Goal: Communication & Community: Ask a question

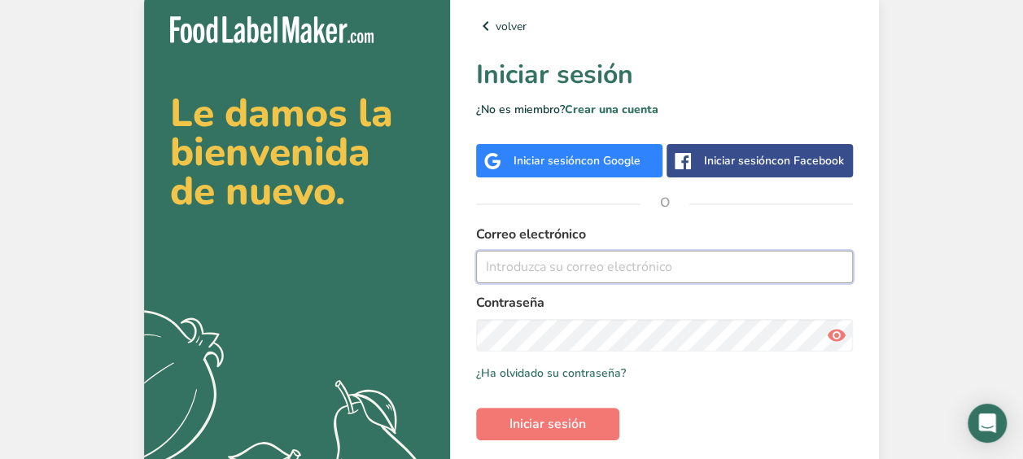
click at [543, 262] on input "email" at bounding box center [664, 267] width 377 height 33
type input "[PERSON_NAME][EMAIL_ADDRESS][DOMAIN_NAME]"
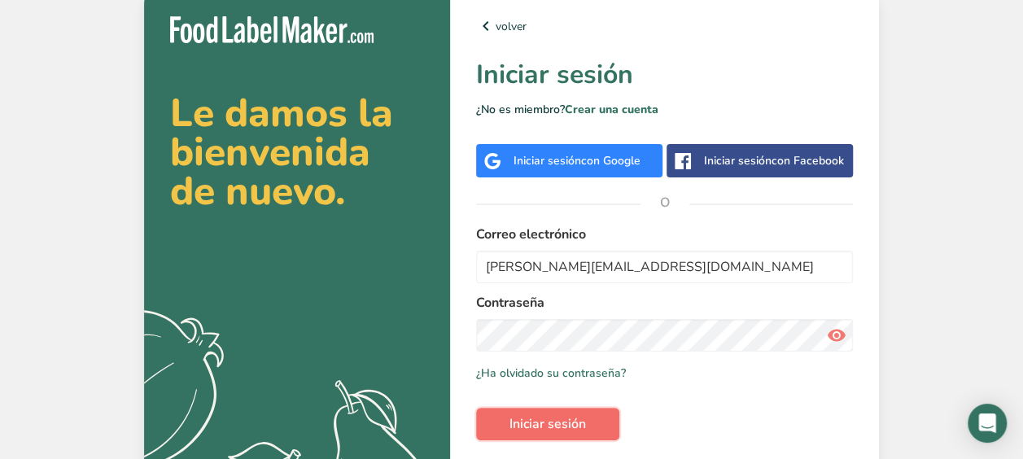
click at [569, 420] on span "Iniciar sesión" at bounding box center [547, 424] width 76 height 20
click at [476, 408] on button "Iniciar sesión" at bounding box center [547, 424] width 143 height 33
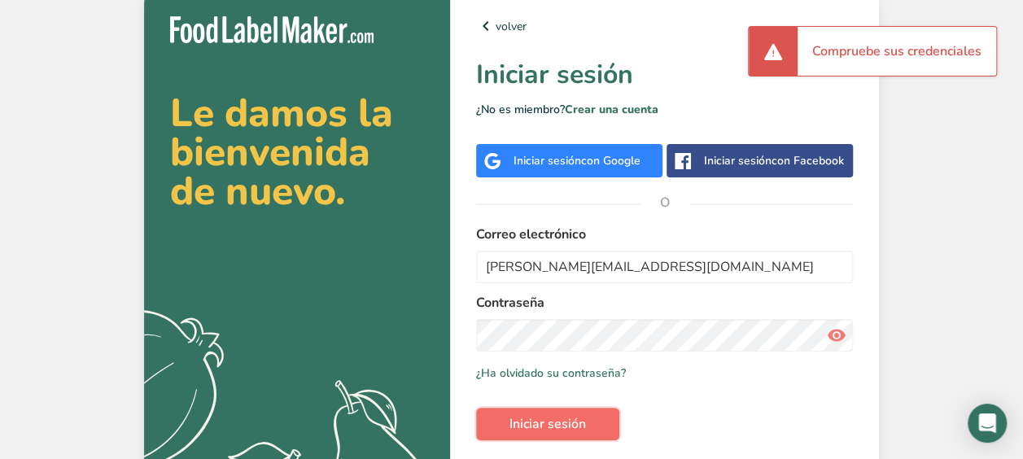
click at [546, 421] on span "Iniciar sesión" at bounding box center [547, 424] width 76 height 20
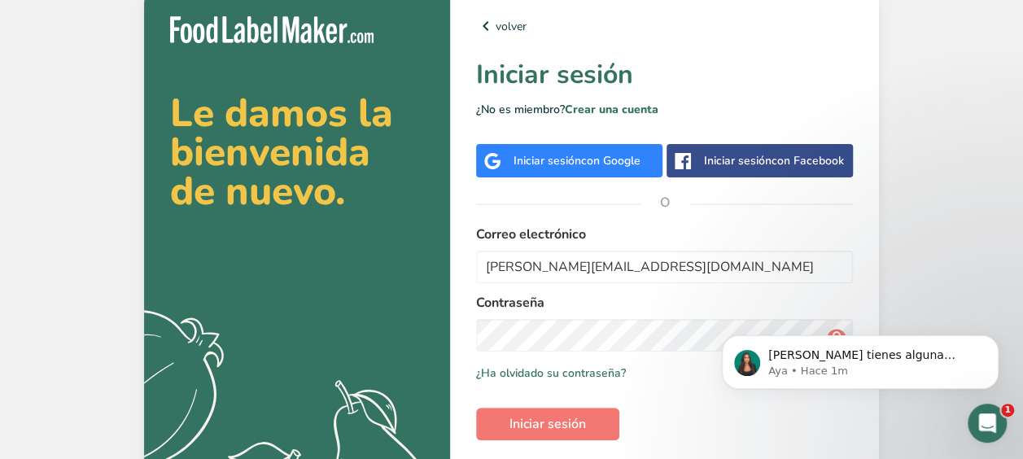
drag, startPoint x: 926, startPoint y: 290, endPoint x: 1029, endPoint y: 339, distance: 114.6
click html "[PERSON_NAME] tienes alguna pregunta no dudes en consultarnos. ¡Estamos aquí pa…"
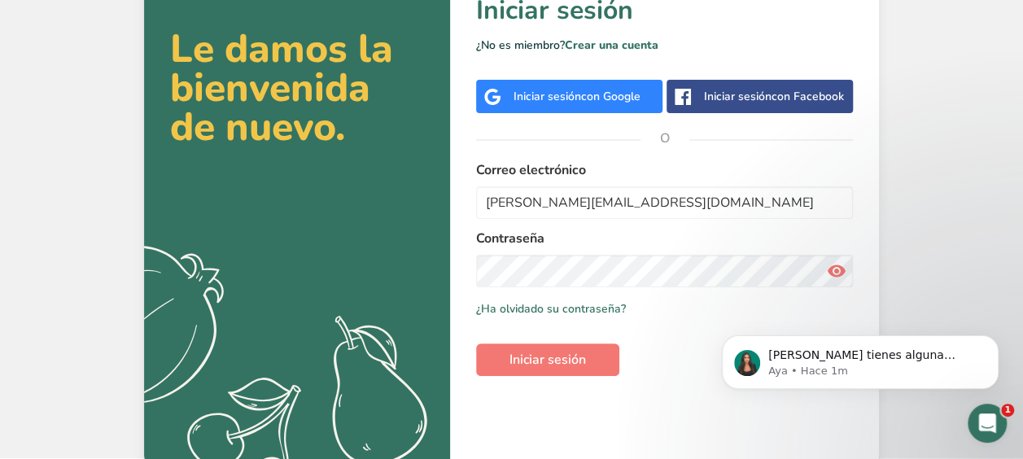
scroll to position [63, 0]
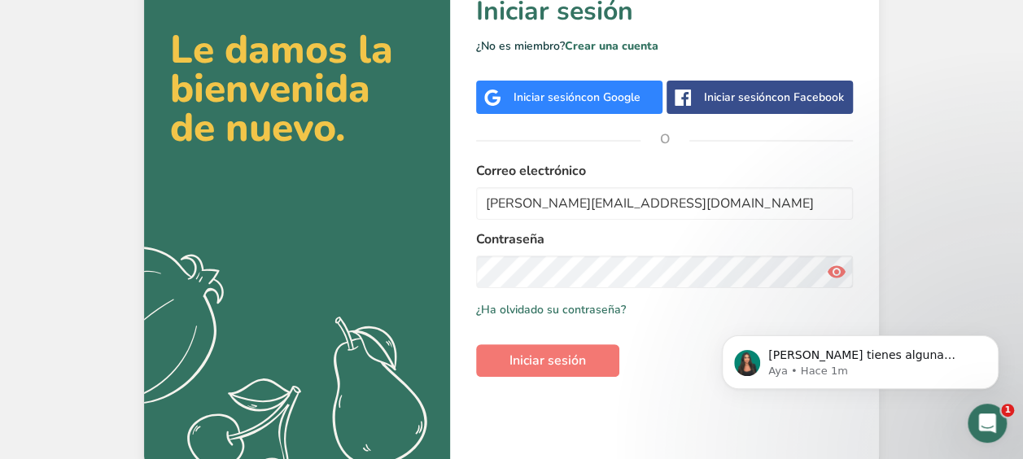
click at [828, 267] on div "[PERSON_NAME] tienes alguna pregunta no dudes en consultarnos. ¡Estamos aquí pa…" at bounding box center [859, 287] width 299 height 203
click at [534, 351] on span "Iniciar sesión" at bounding box center [547, 361] width 76 height 20
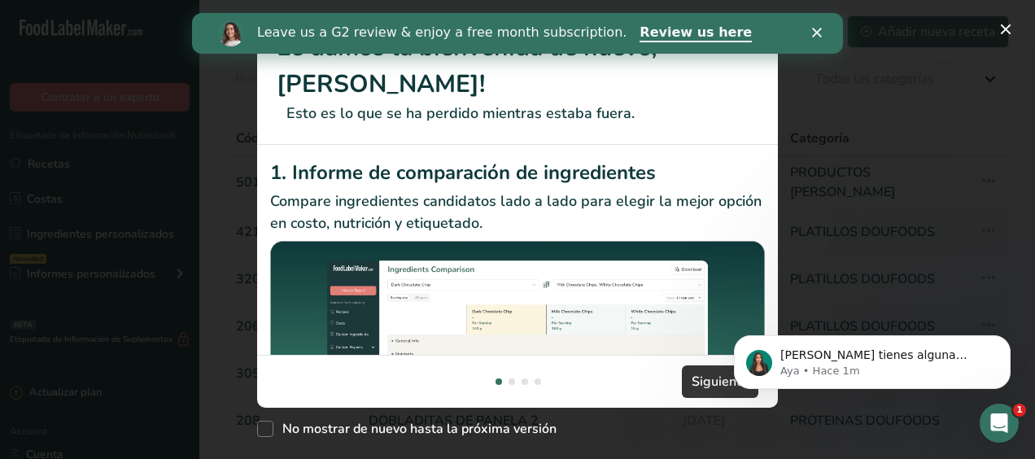
click at [815, 28] on icon "Cerrar" at bounding box center [817, 33] width 10 height 10
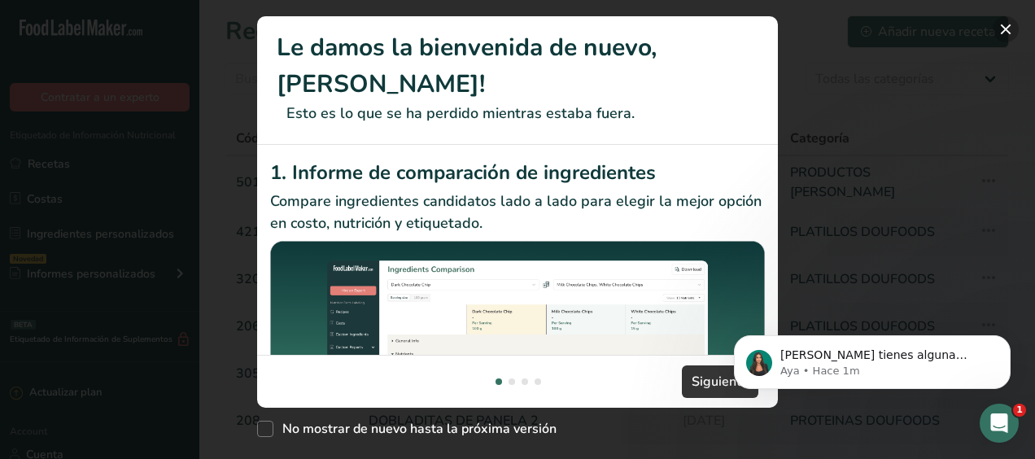
click at [1007, 16] on button "New Features" at bounding box center [1006, 29] width 26 height 26
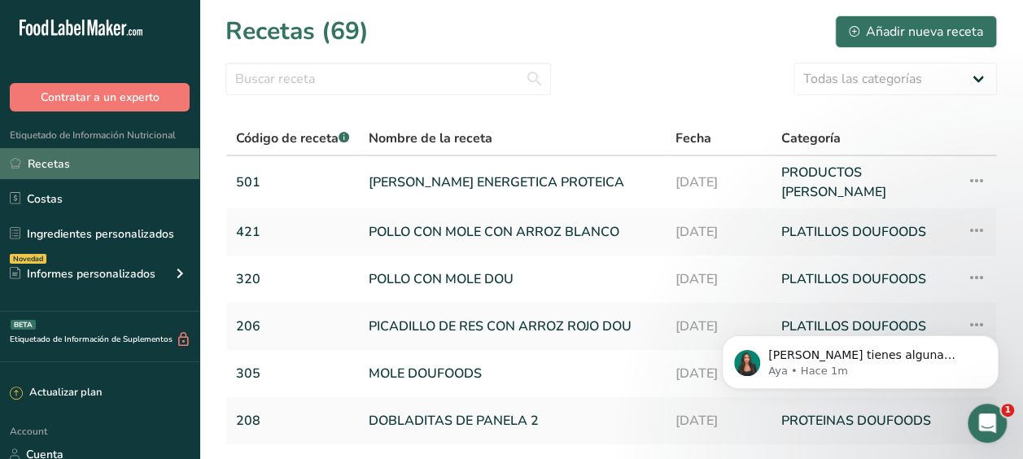
click at [38, 163] on link "Recetas" at bounding box center [99, 163] width 199 height 31
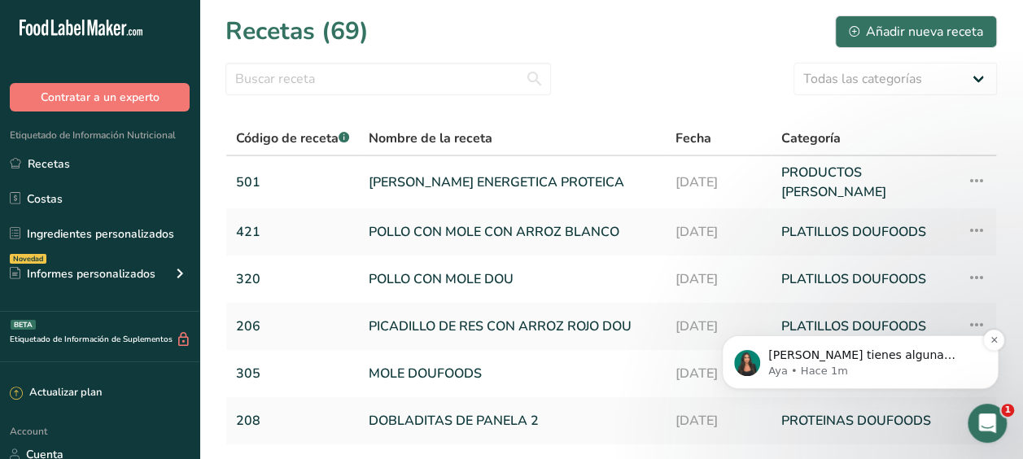
click at [860, 361] on p "[PERSON_NAME] tienes alguna pregunta no dudes en consultarnos. ¡Estamos aquí pa…" at bounding box center [873, 355] width 210 height 16
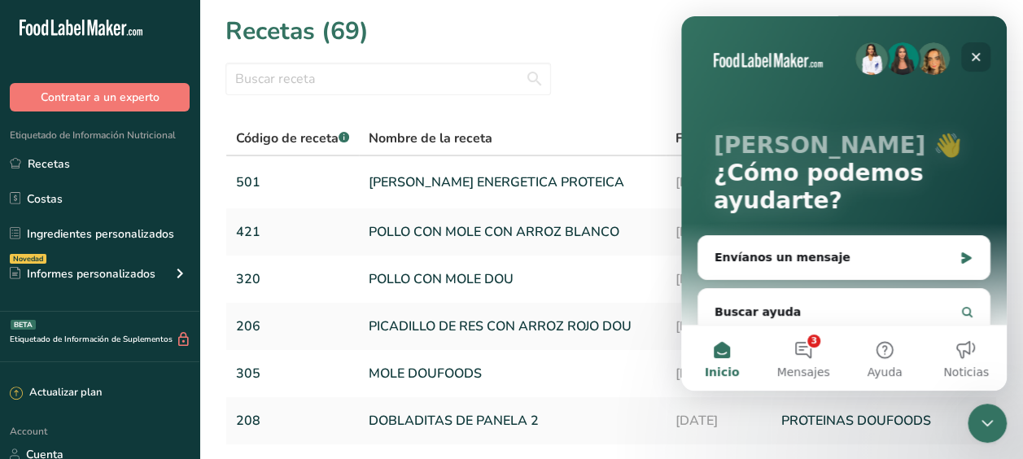
click at [976, 50] on icon "Cerrar" at bounding box center [975, 56] width 13 height 13
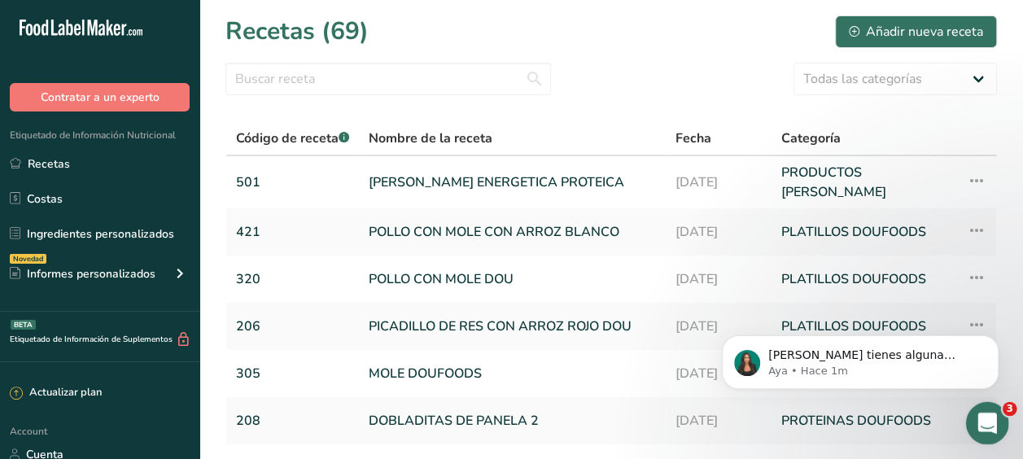
click at [985, 414] on icon "Abrir Intercom Messenger" at bounding box center [985, 421] width 27 height 27
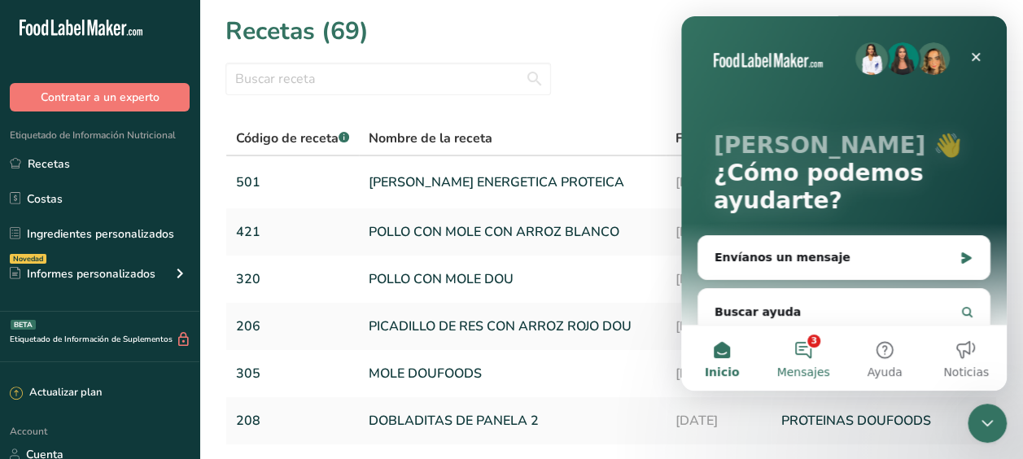
click at [807, 352] on button "3 Mensajes" at bounding box center [802, 357] width 81 height 65
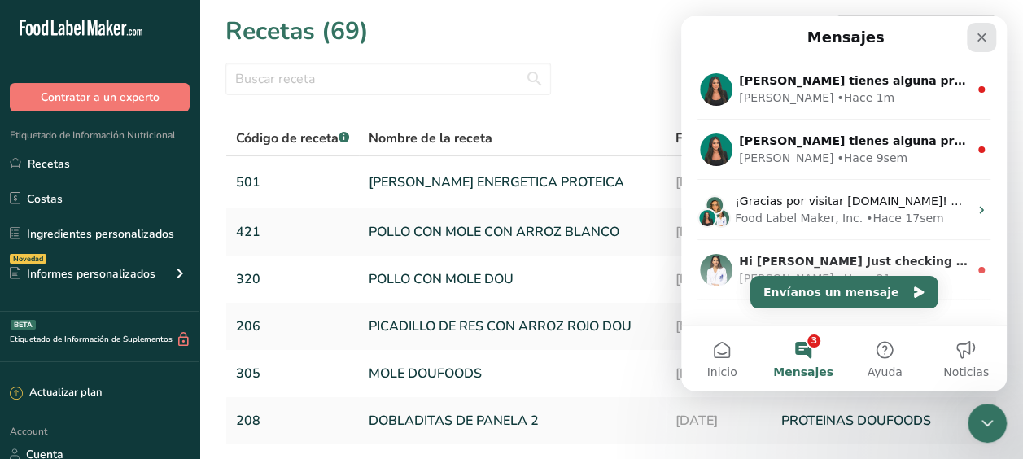
click at [981, 33] on icon "Cerrar" at bounding box center [981, 37] width 13 height 13
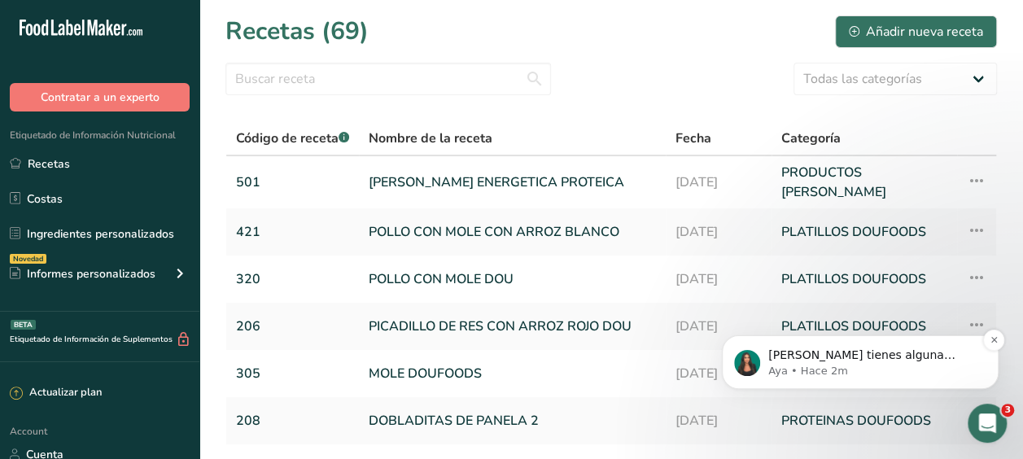
click at [844, 365] on p "Aya • Hace 2m" at bounding box center [873, 371] width 210 height 15
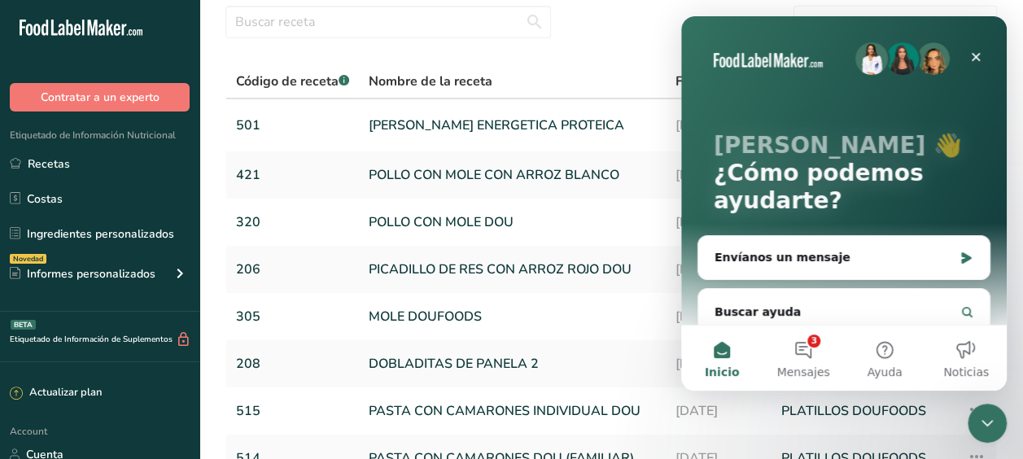
scroll to position [68, 0]
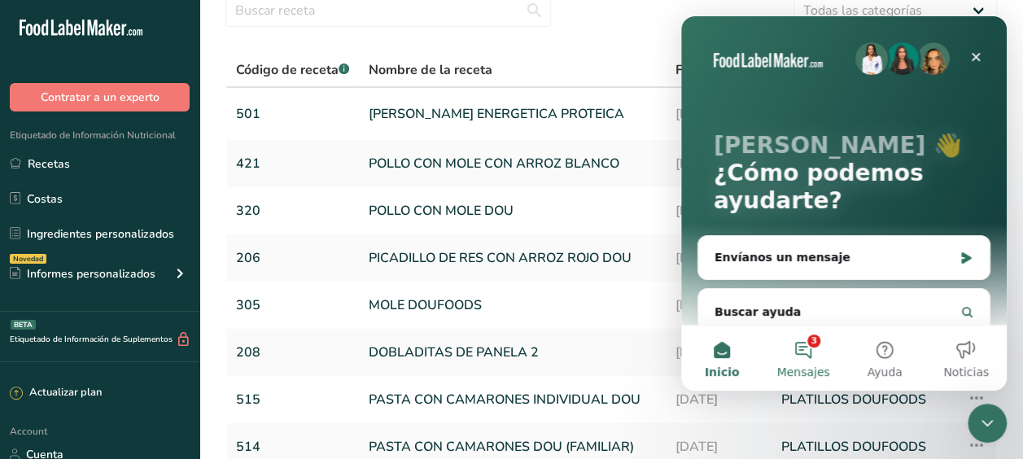
click at [808, 343] on button "3 Mensajes" at bounding box center [802, 357] width 81 height 65
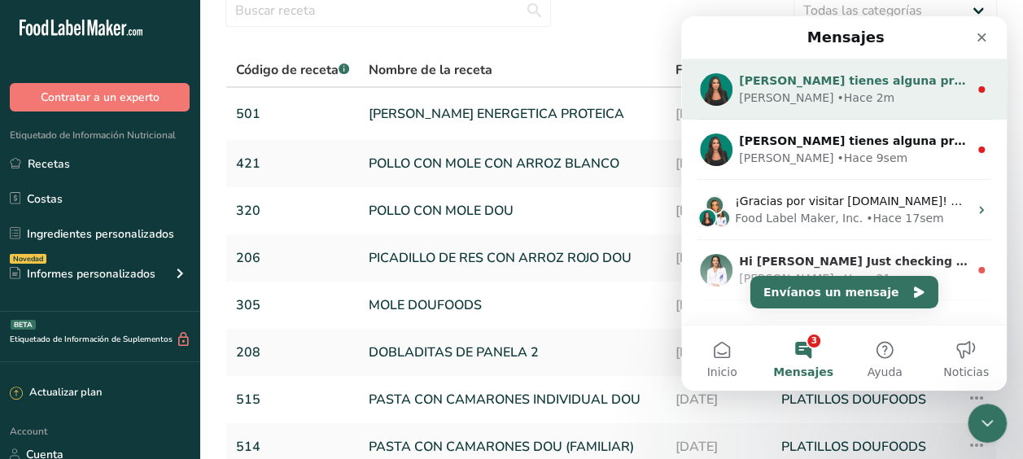
click at [976, 86] on icon "Intercom Messenger" at bounding box center [981, 89] width 13 height 13
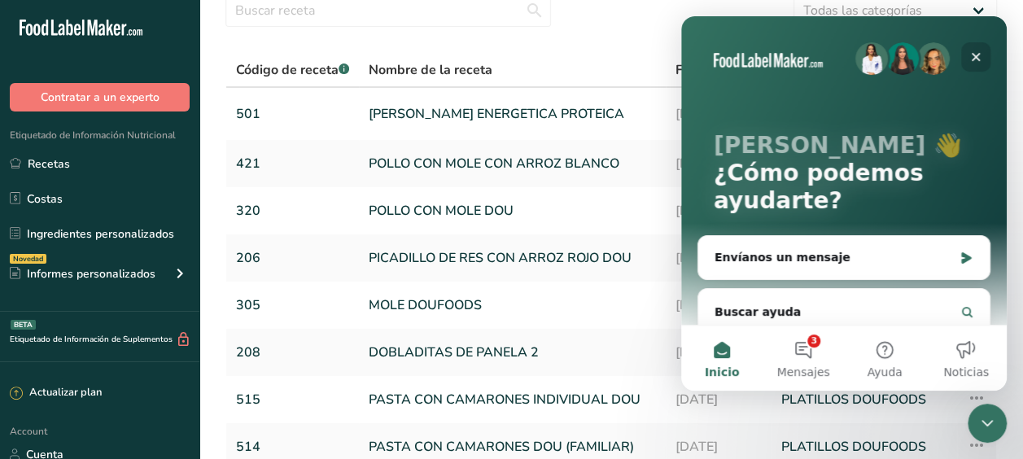
click at [972, 55] on icon "Cerrar" at bounding box center [976, 57] width 9 height 9
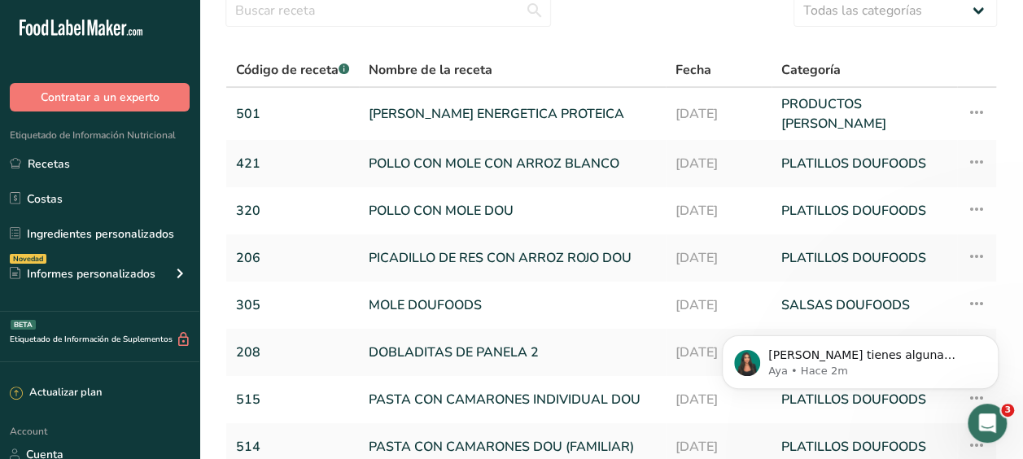
scroll to position [0, 0]
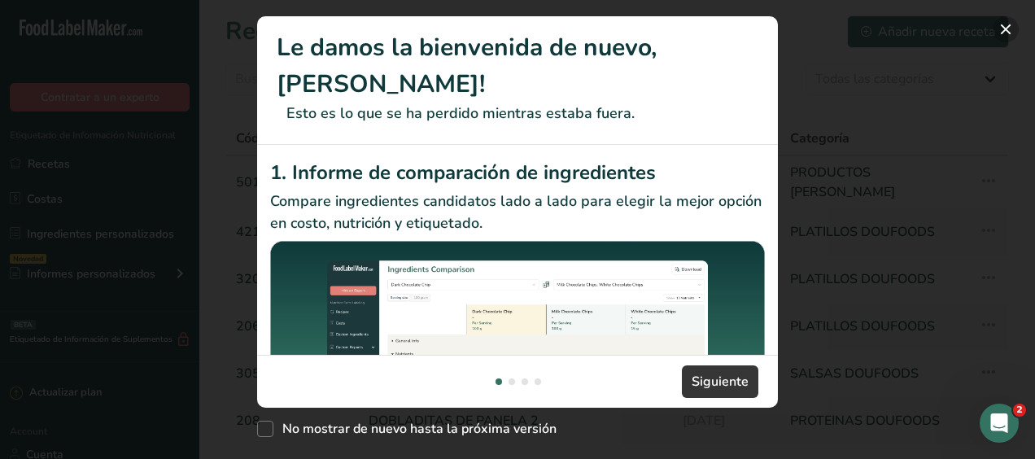
click at [1009, 23] on button "New Features" at bounding box center [1006, 29] width 26 height 26
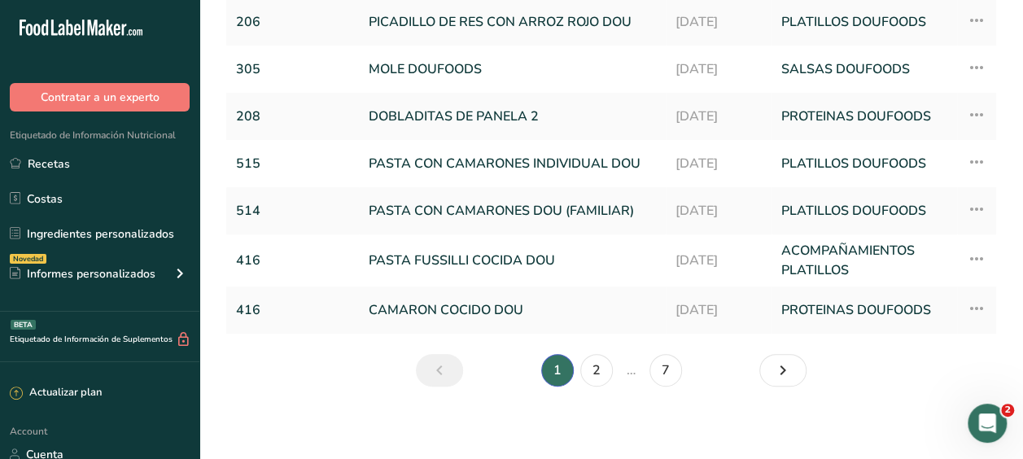
scroll to position [304, 0]
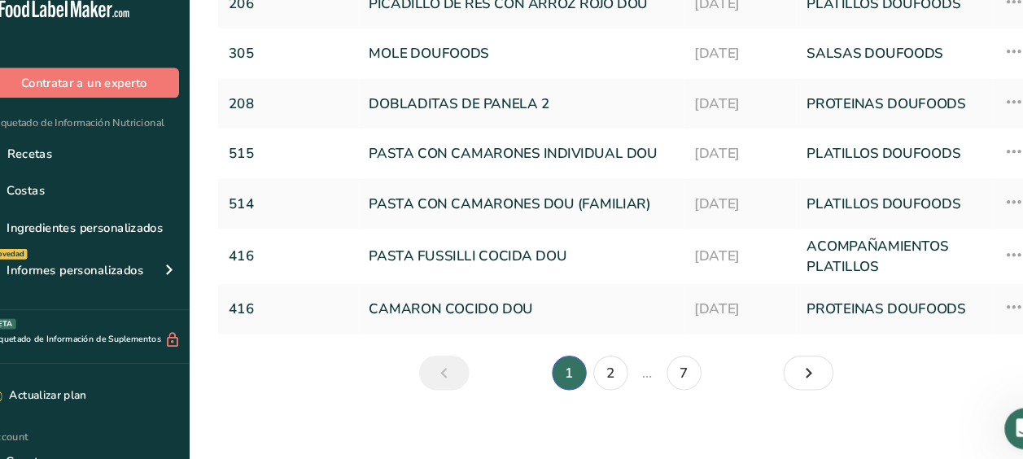
click at [224, 378] on section "Recetas (69) Añadir nueva receta Todas las categorías ACOMPAÑAMIENTOS PLATILLOS…" at bounding box center [610, 54] width 823 height 717
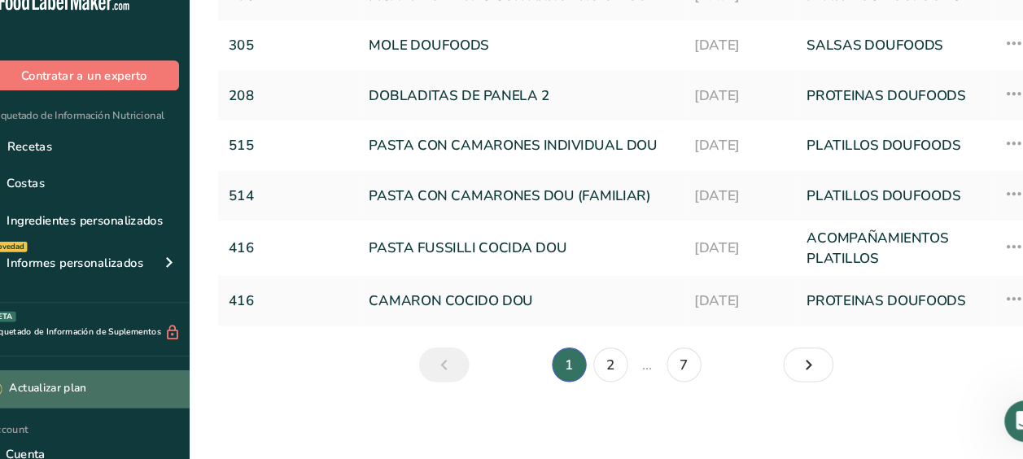
drag, startPoint x: 187, startPoint y: 356, endPoint x: 165, endPoint y: 402, distance: 51.3
click at [165, 402] on div "Actualizar plan" at bounding box center [99, 393] width 199 height 36
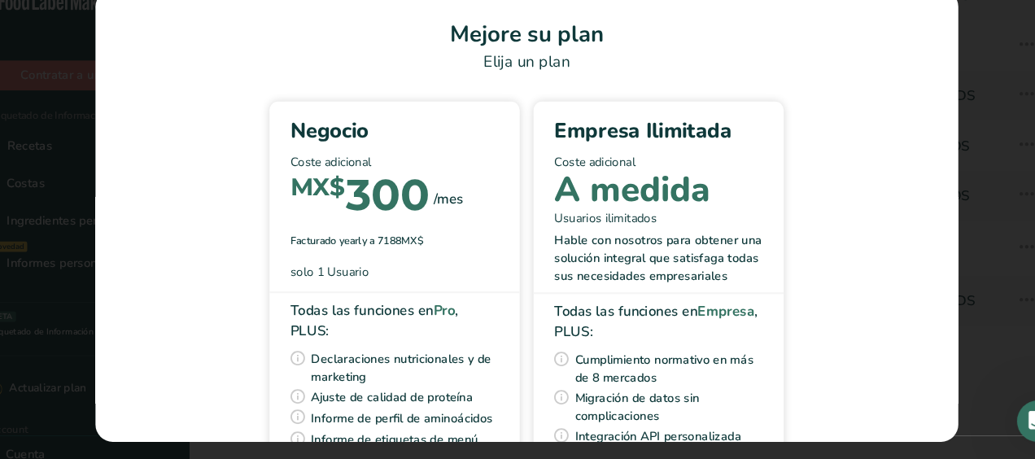
click at [967, 92] on div "Pick Your Pricing Plan Modal" at bounding box center [517, 229] width 1035 height 459
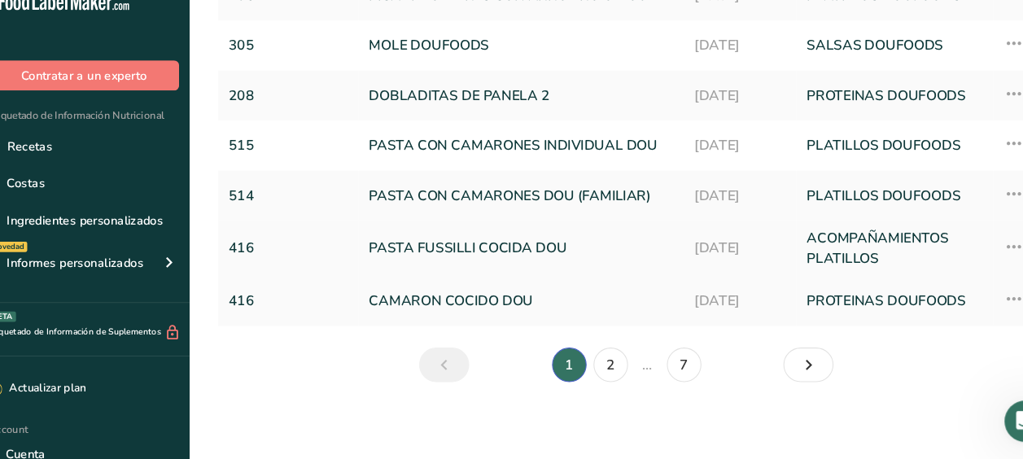
drag, startPoint x: 474, startPoint y: 193, endPoint x: 271, endPoint y: 264, distance: 214.9
click at [474, 194] on link "PASTA CON CAMARONES DOU (FAMILIAR)" at bounding box center [512, 211] width 287 height 34
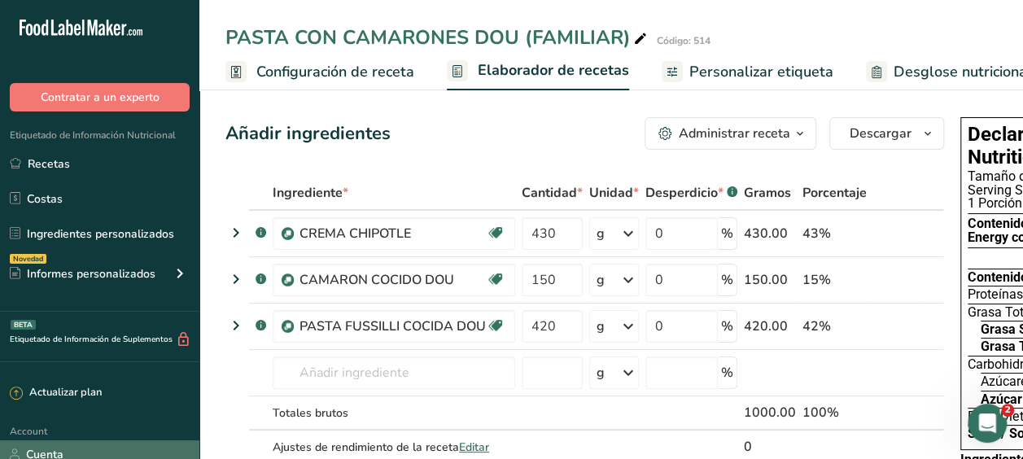
click at [37, 449] on link "Cuenta" at bounding box center [99, 454] width 199 height 28
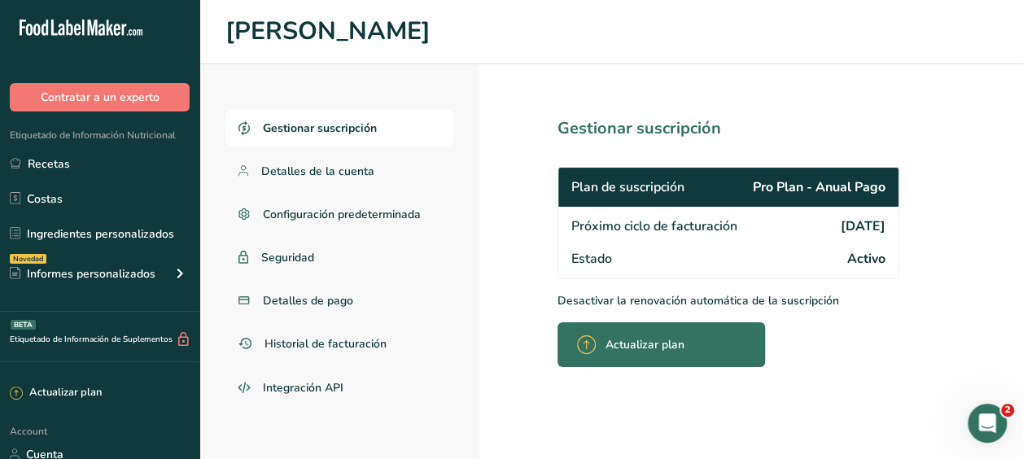
click at [732, 91] on section "Gestionar suscripción Plan de suscripción Pro Plan - Anual Pago Próximo ciclo d…" at bounding box center [751, 261] width 544 height 395
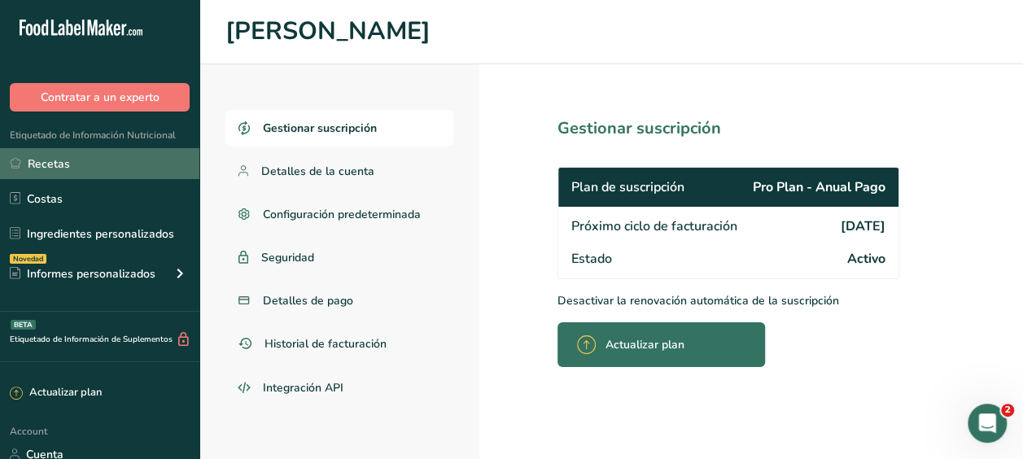
click at [31, 155] on link "Recetas" at bounding box center [99, 163] width 199 height 31
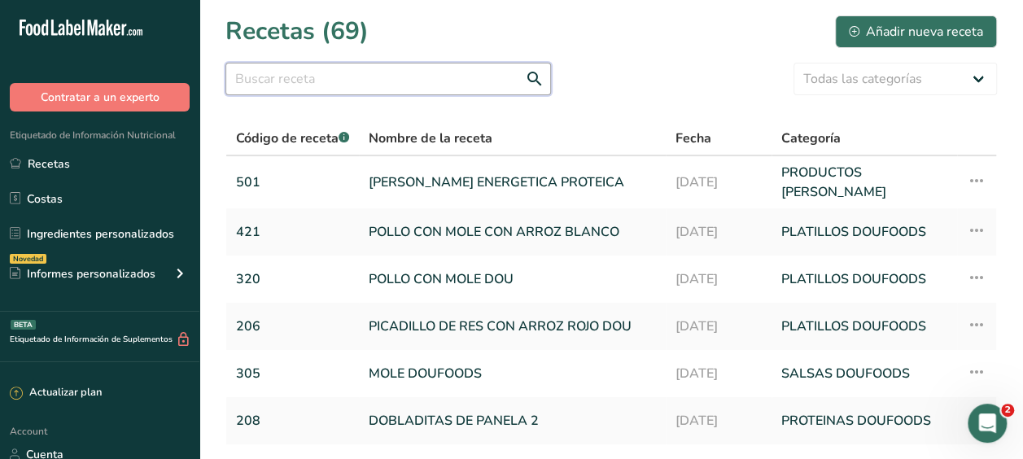
click at [254, 78] on input "text" at bounding box center [387, 79] width 325 height 33
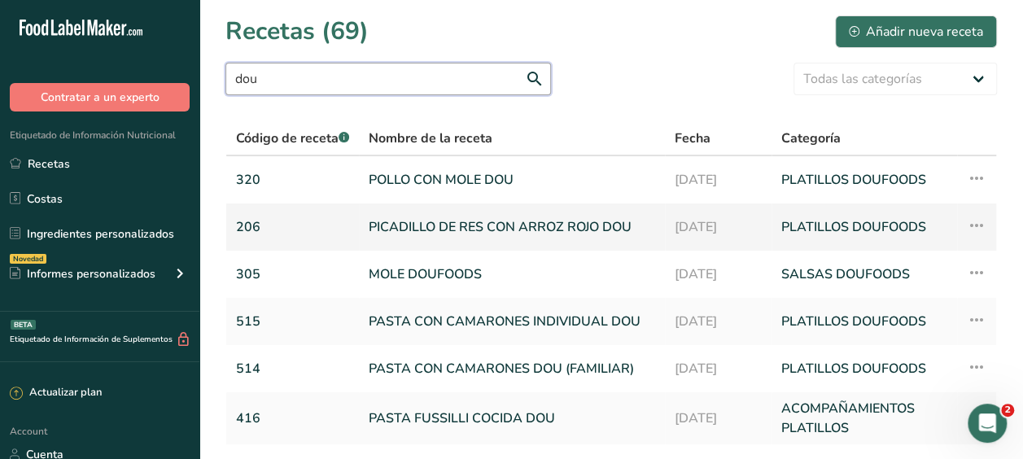
type input "dou"
click at [418, 224] on link "PICADILLO DE RES CON ARROZ ROJO DOU" at bounding box center [512, 227] width 286 height 34
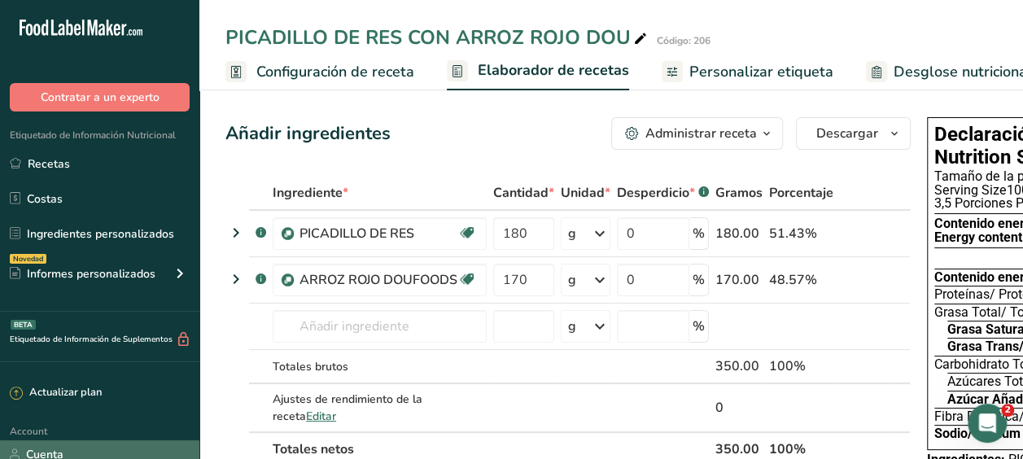
click at [47, 448] on link "Cuenta" at bounding box center [99, 454] width 199 height 28
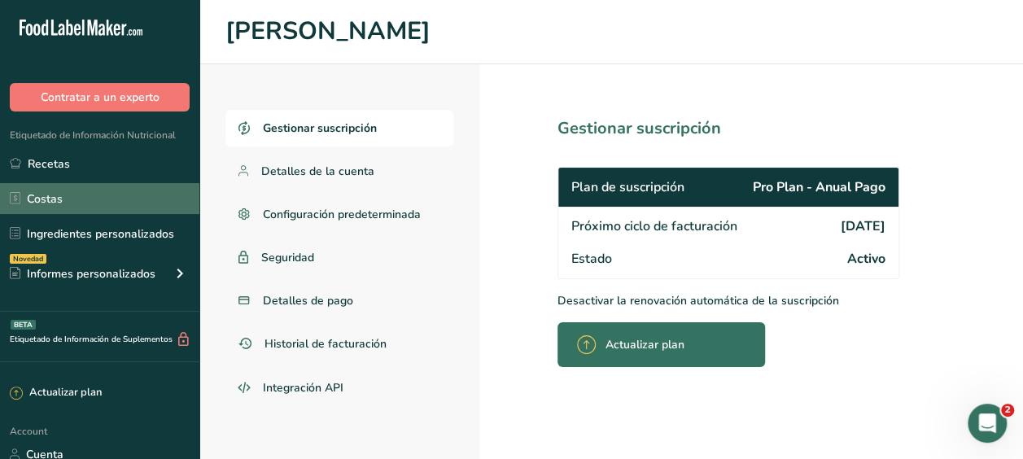
click at [104, 192] on link "Costas" at bounding box center [99, 198] width 199 height 31
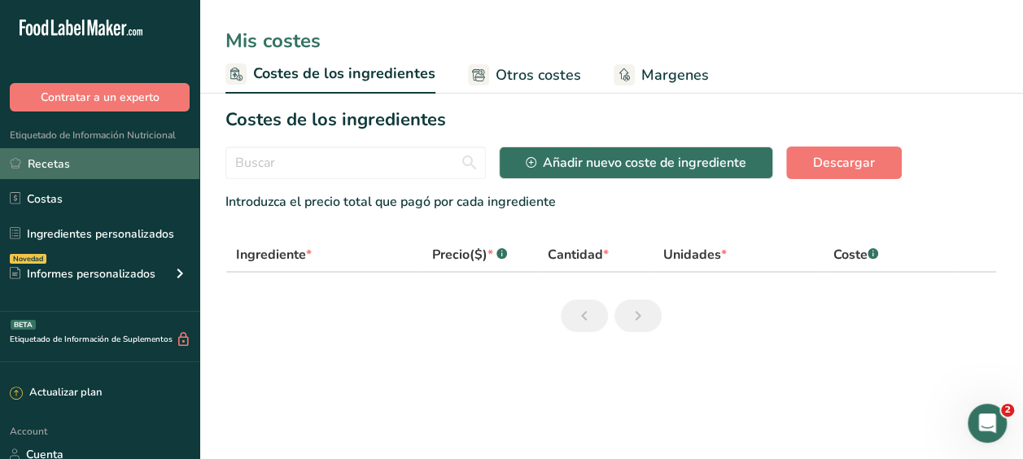
click at [41, 161] on link "Recetas" at bounding box center [99, 163] width 199 height 31
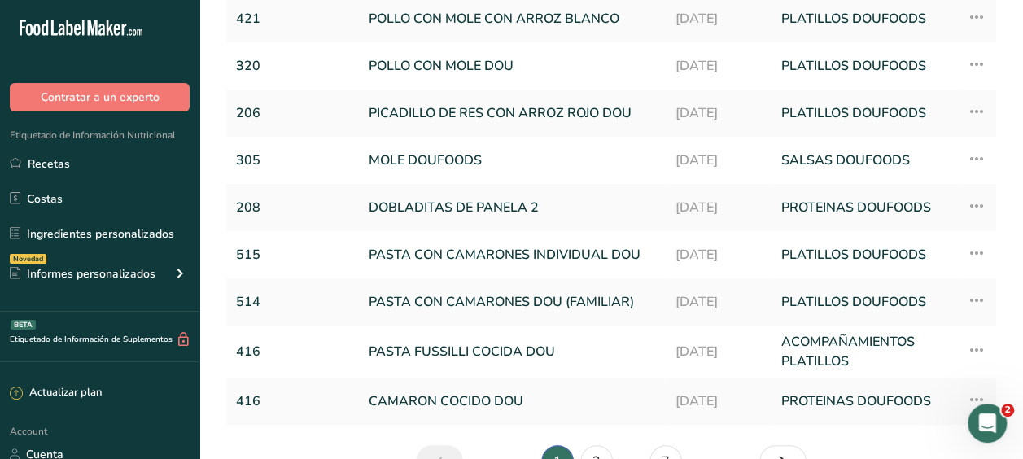
scroll to position [304, 0]
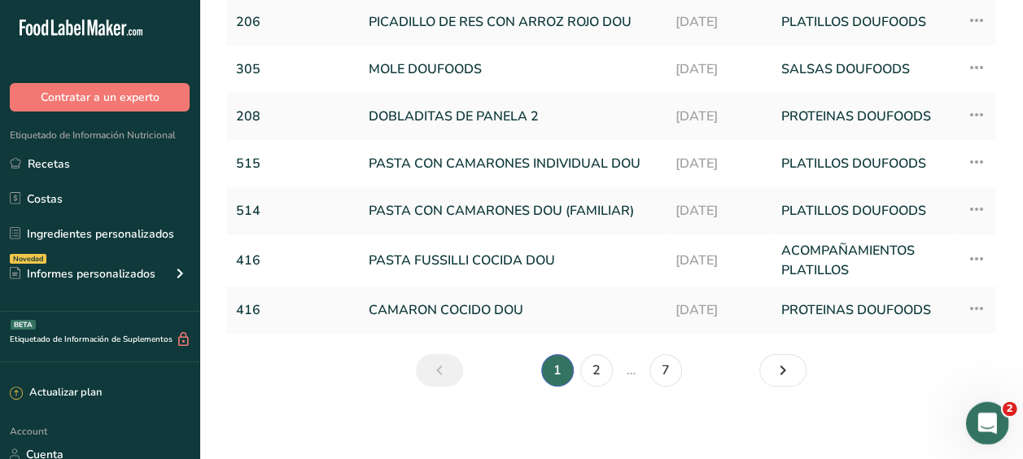
click at [989, 421] on icon "Abrir Intercom Messenger" at bounding box center [985, 421] width 27 height 27
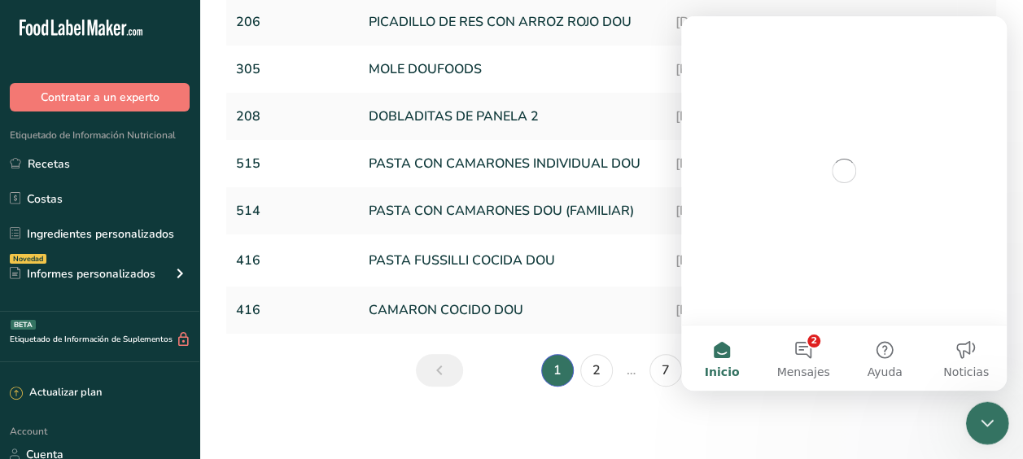
scroll to position [0, 0]
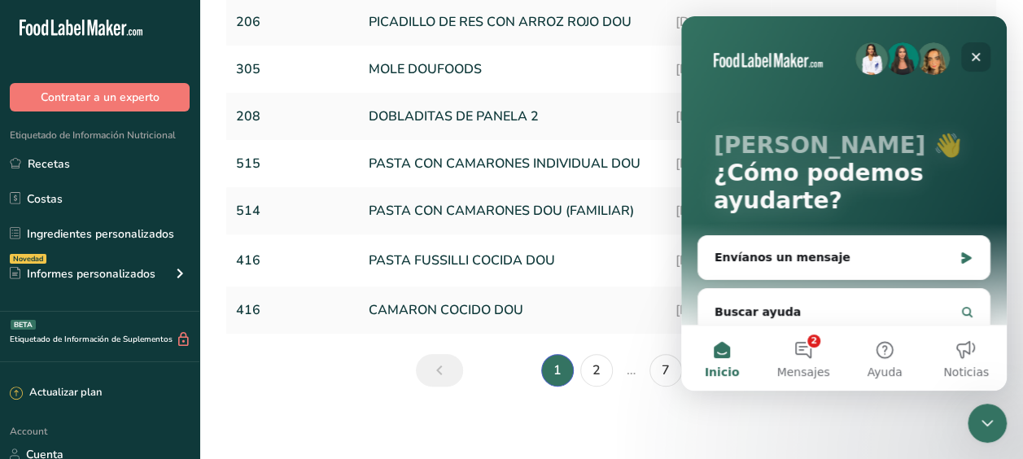
click at [971, 55] on icon "Cerrar" at bounding box center [975, 56] width 13 height 13
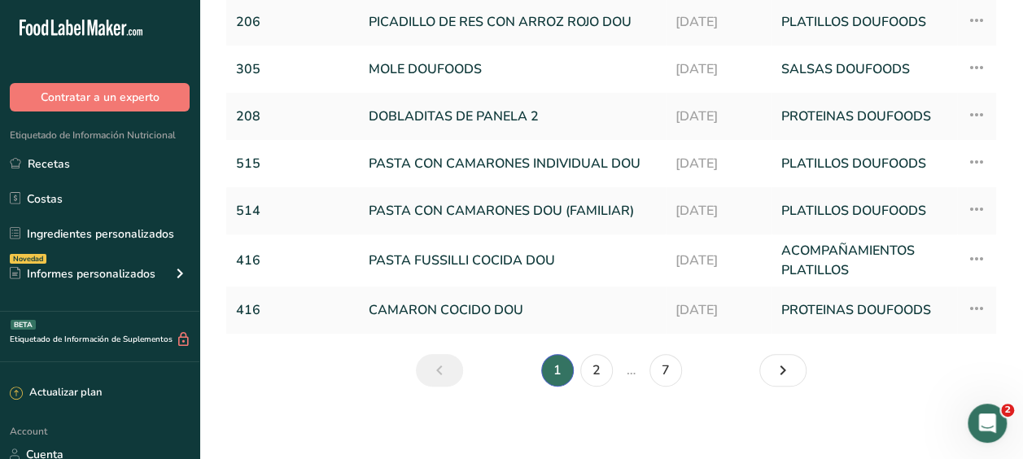
click at [220, 394] on section "Recetas (69) Añadir nueva receta Todas las categorías ACOMPAÑAMIENTOS PLATILLOS…" at bounding box center [610, 54] width 823 height 717
drag, startPoint x: 86, startPoint y: 170, endPoint x: 344, endPoint y: 407, distance: 350.1
click at [344, 407] on main "Recetas (69) Añadir nueva receta Todas las categorías ACOMPAÑAMIENTOS PLATILLOS…" at bounding box center [511, 80] width 1023 height 769
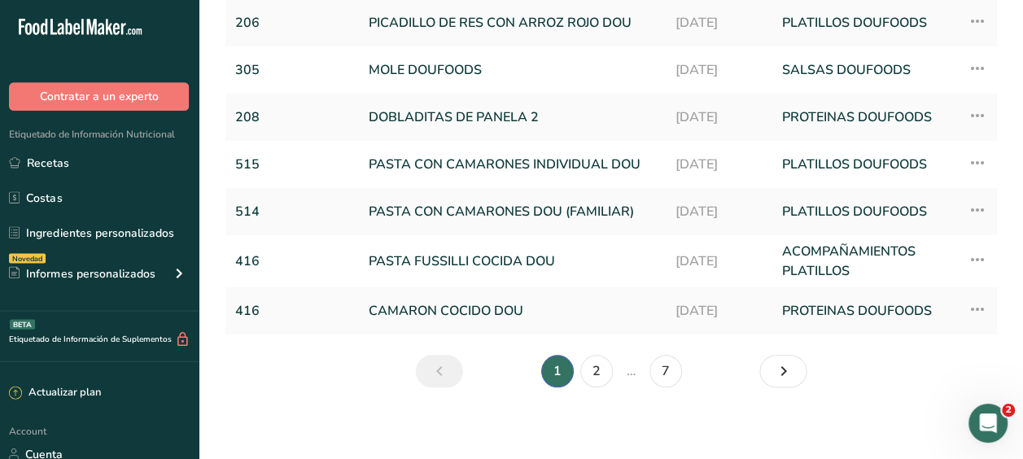
scroll to position [304, 0]
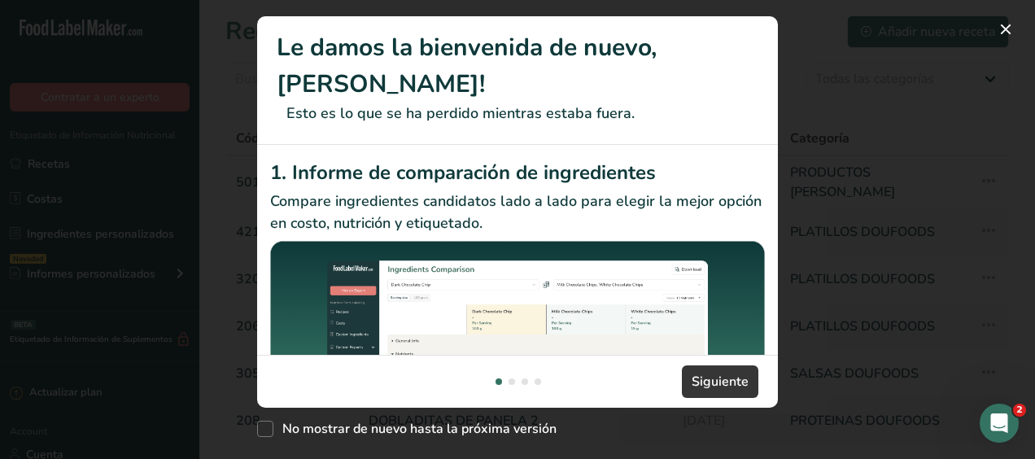
drag, startPoint x: 768, startPoint y: 207, endPoint x: 759, endPoint y: 303, distance: 96.4
click at [759, 303] on div "1. Informe de comparación de ingredientes Compare ingredientes candidatos lado …" at bounding box center [517, 250] width 521 height 210
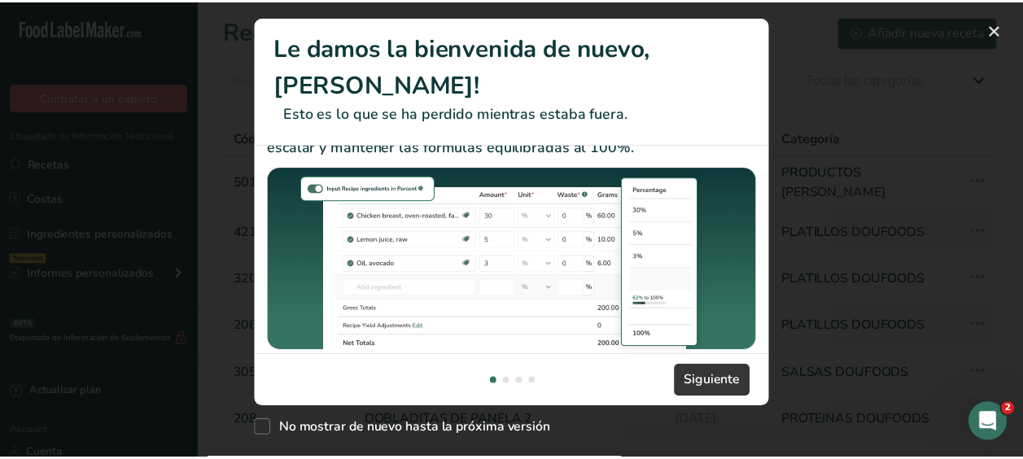
scroll to position [363, 0]
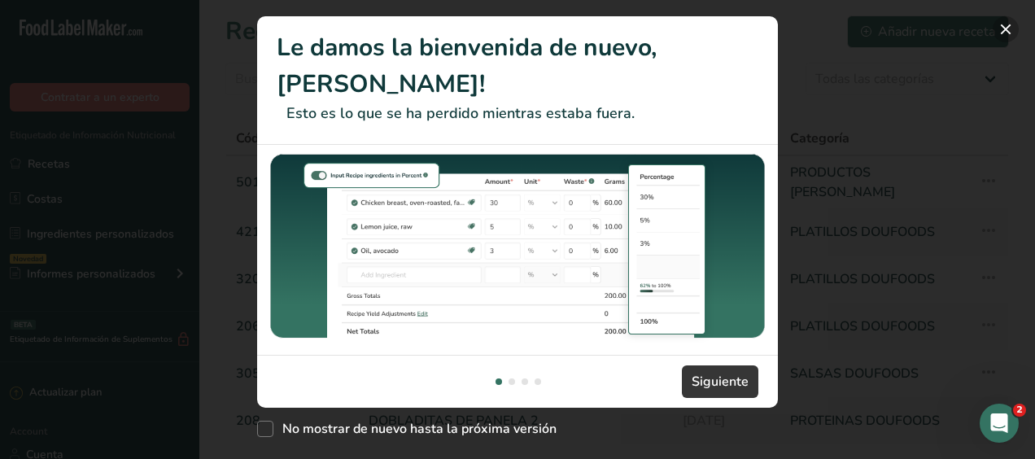
click at [1008, 21] on button "New Features" at bounding box center [1006, 29] width 26 height 26
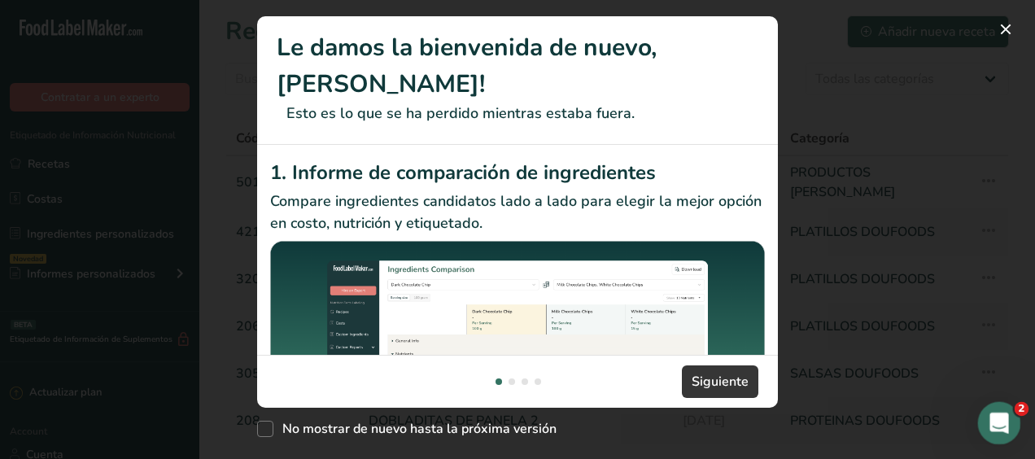
click at [1004, 426] on icon "Abrir Intercom Messenger" at bounding box center [997, 421] width 27 height 27
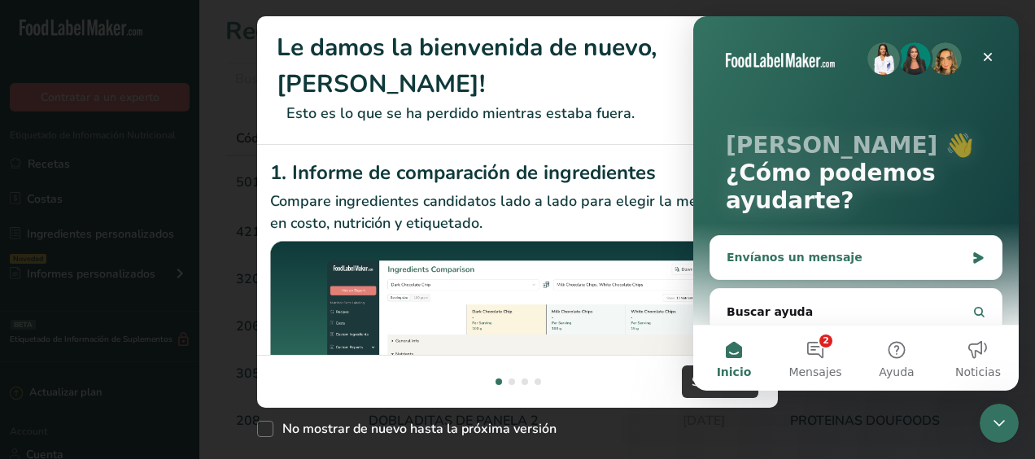
click at [792, 255] on div "Envíanos un mensaje" at bounding box center [846, 257] width 238 height 17
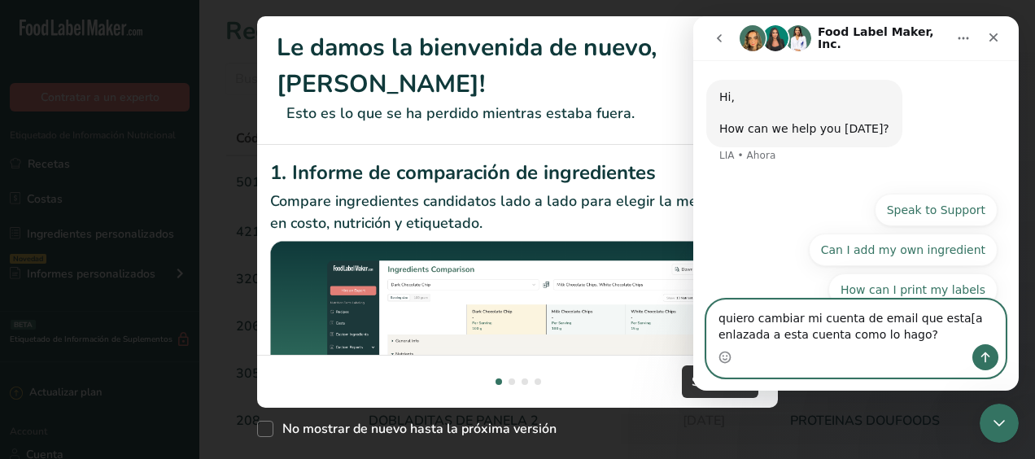
click at [949, 323] on textarea "quiero cambiar mi cuenta de email que esta[a enlazada a esta cuenta como lo hag…" at bounding box center [856, 322] width 298 height 44
type textarea "quiero cambiar mi cuenta de email que esta enlazada a esta cuenta como lo hago?"
click at [980, 353] on icon "Enviar un mensaje…" at bounding box center [985, 357] width 13 height 13
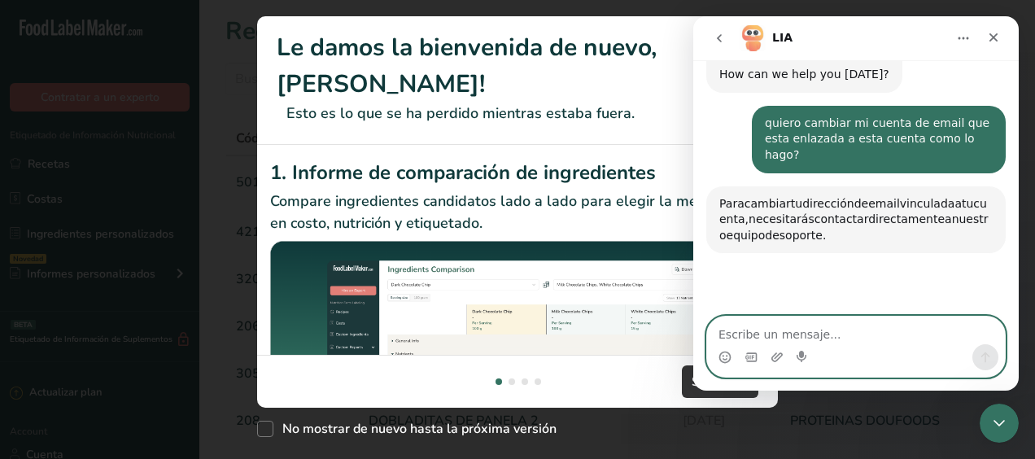
scroll to position [104, 0]
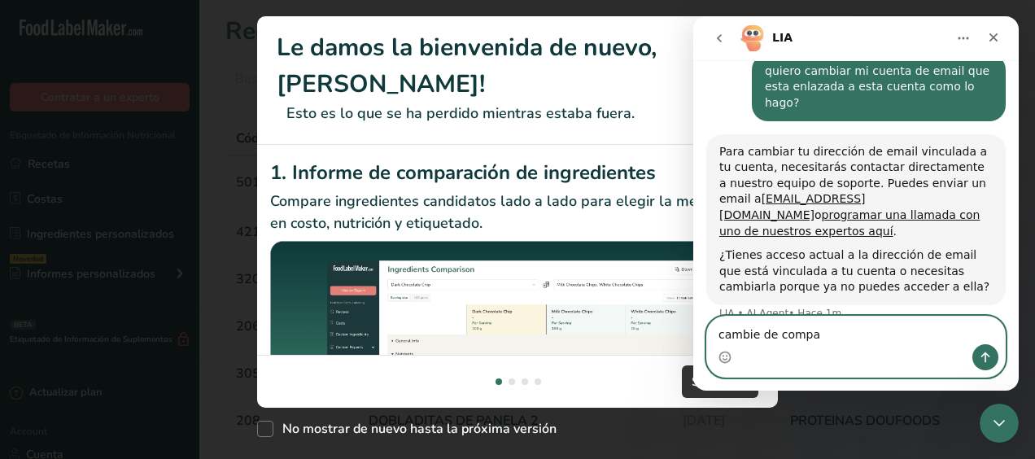
type textarea "cambie de compa"
click at [983, 355] on icon "Enviar un mensaje…" at bounding box center [985, 357] width 9 height 11
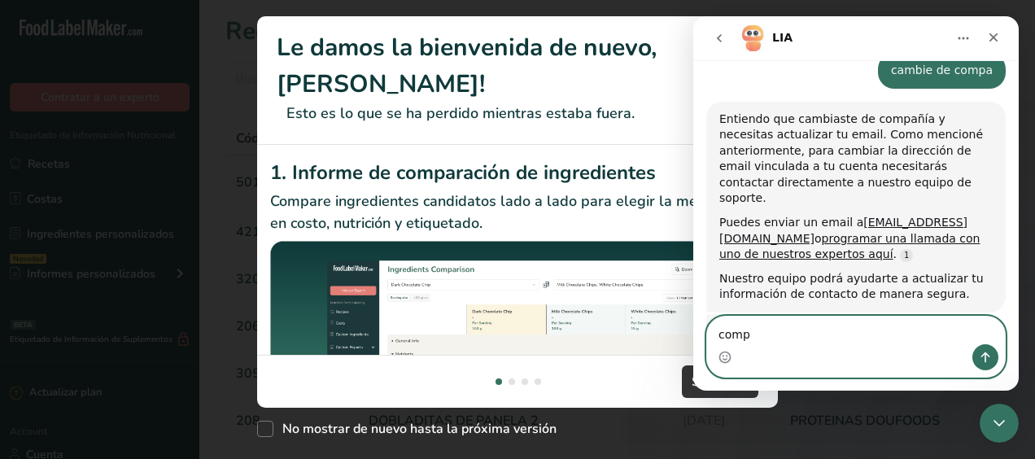
scroll to position [369, 0]
type textarea "c"
type textarea "ok"
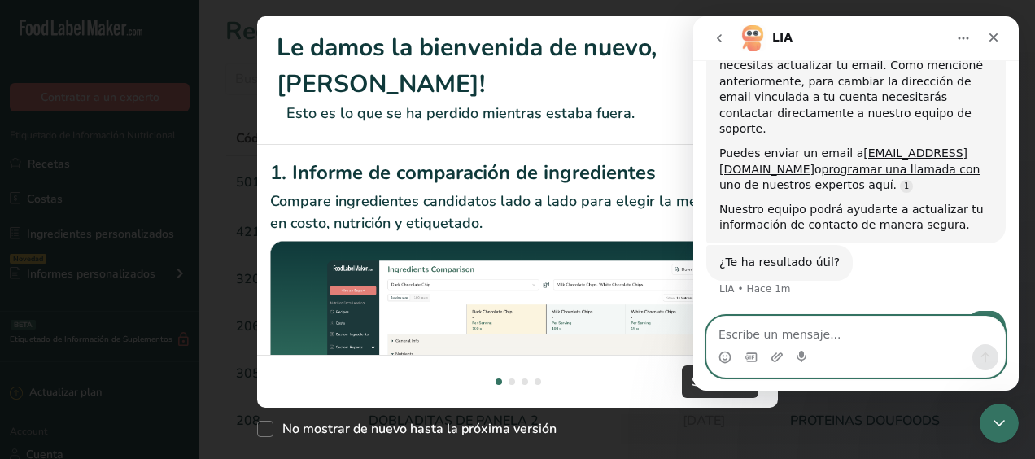
scroll to position [491, 0]
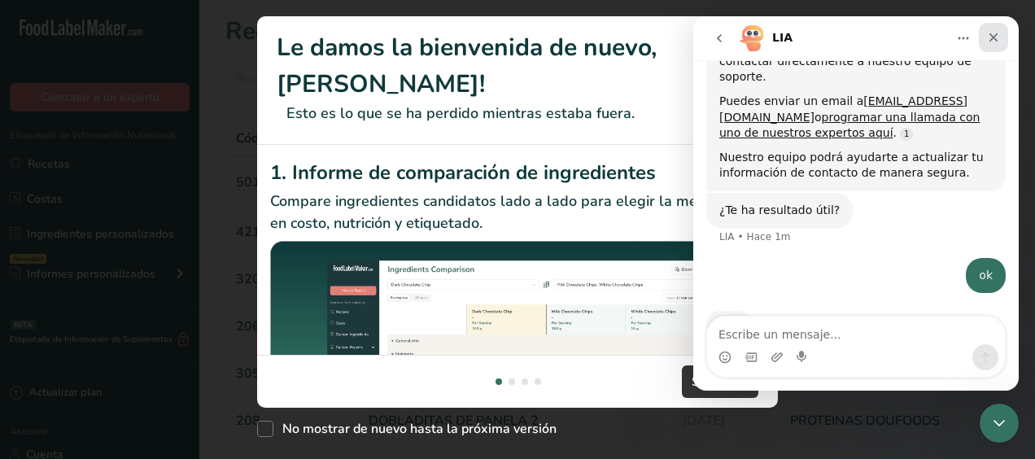
click at [991, 34] on icon "Cerrar" at bounding box center [993, 37] width 9 height 9
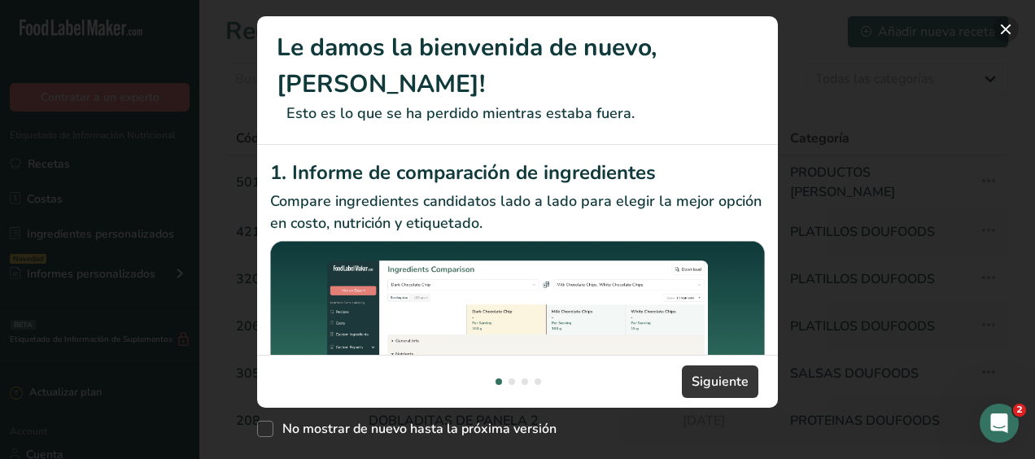
click at [1007, 24] on button "New Features" at bounding box center [1006, 29] width 26 height 26
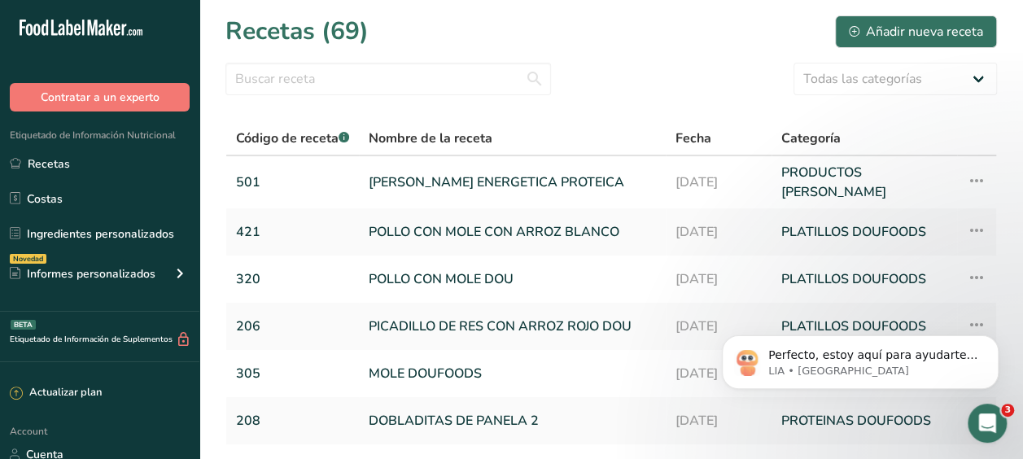
scroll to position [572, 0]
